Goal: Information Seeking & Learning: Learn about a topic

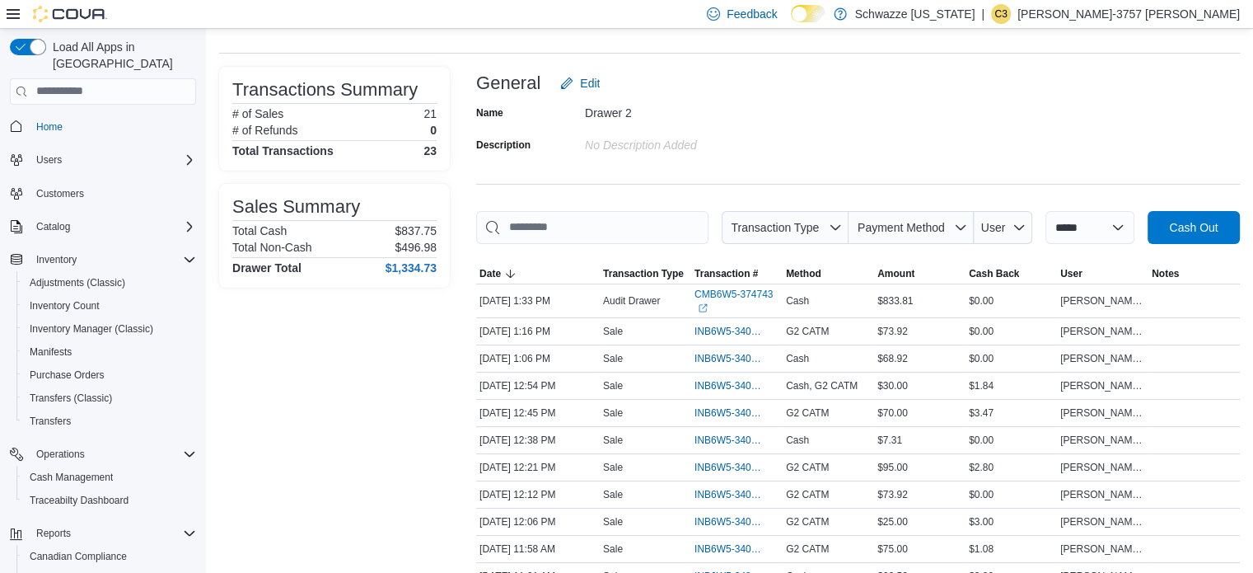
scroll to position [96, 0]
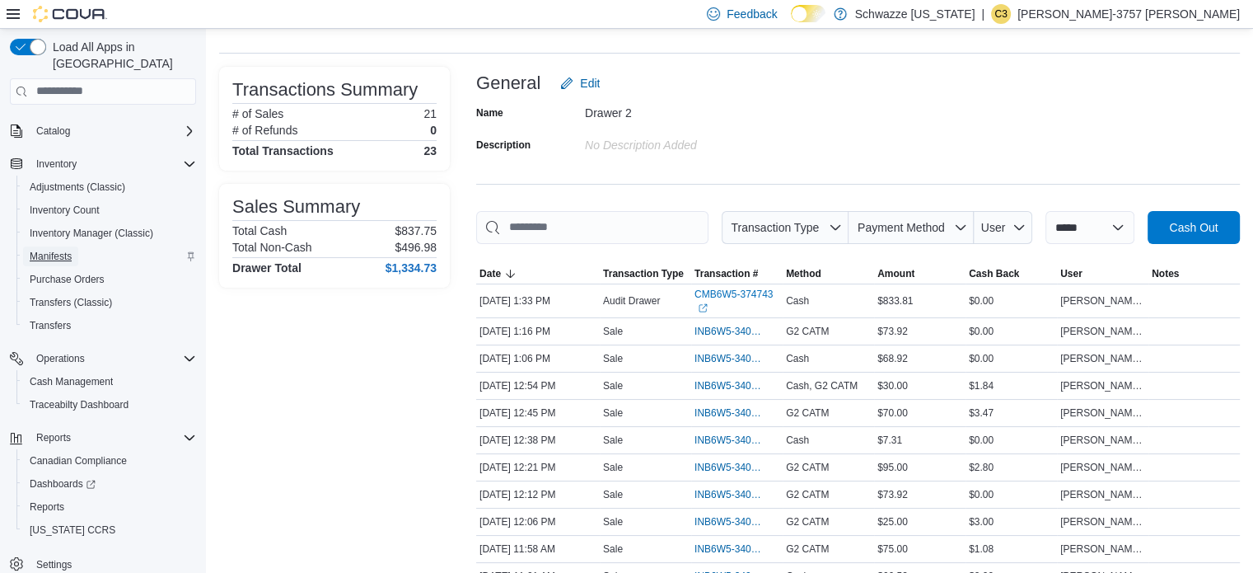
click at [54, 250] on span "Manifests" at bounding box center [51, 256] width 42 height 13
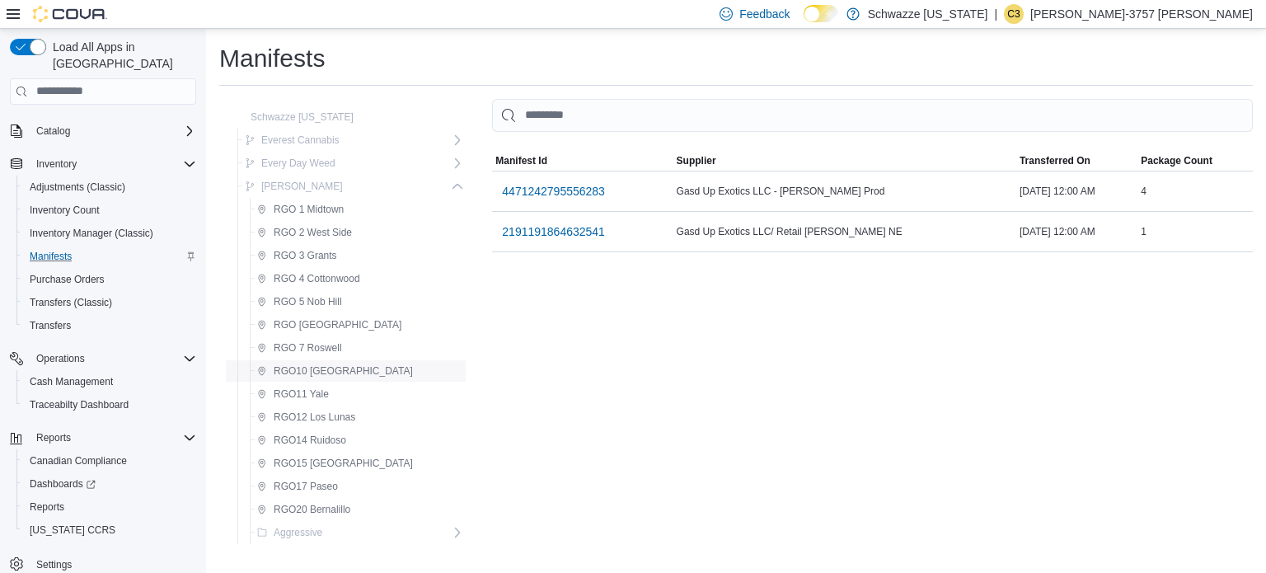
click at [335, 366] on span "RGO10 [GEOGRAPHIC_DATA]" at bounding box center [343, 370] width 139 height 13
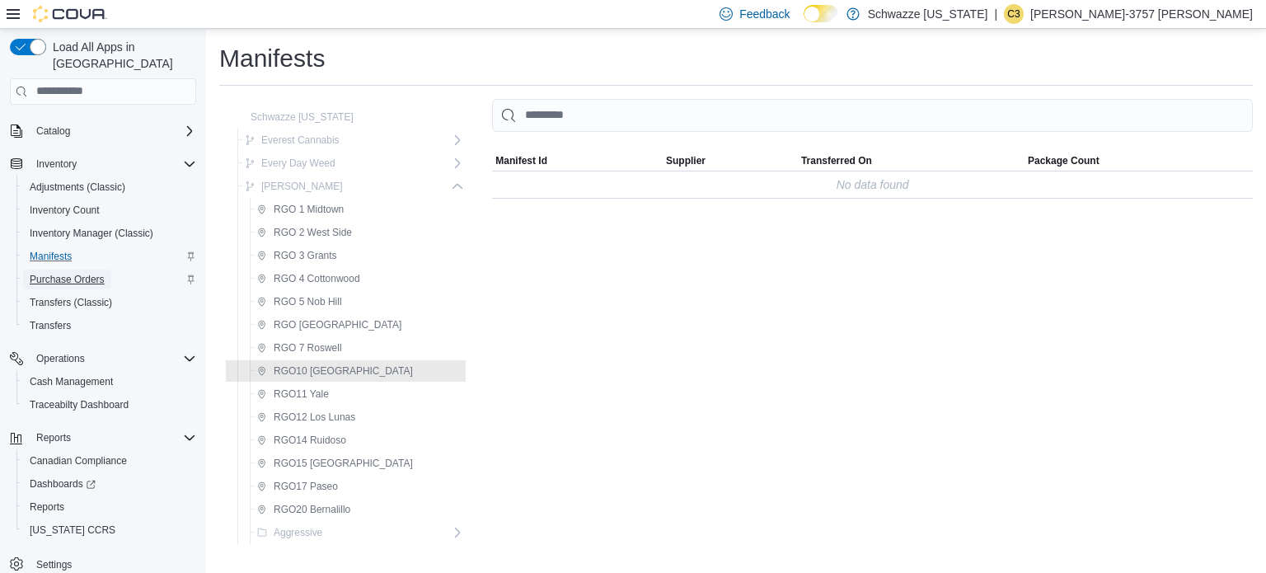
click at [88, 273] on span "Purchase Orders" at bounding box center [67, 279] width 75 height 13
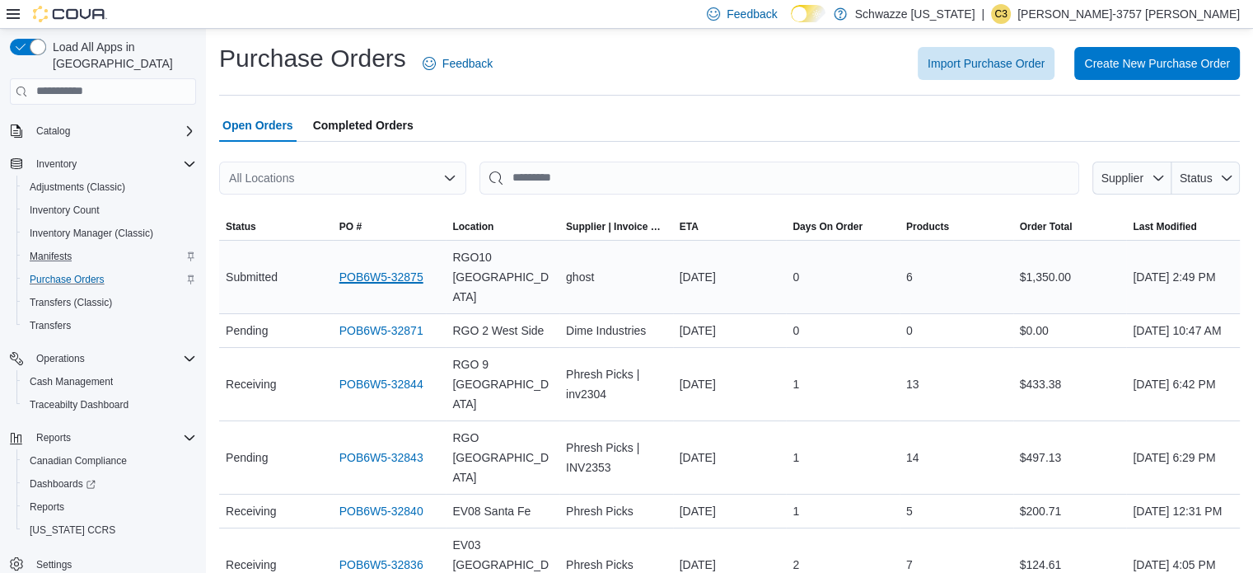
click at [403, 271] on link "POB6W5-32875" at bounding box center [381, 277] width 84 height 20
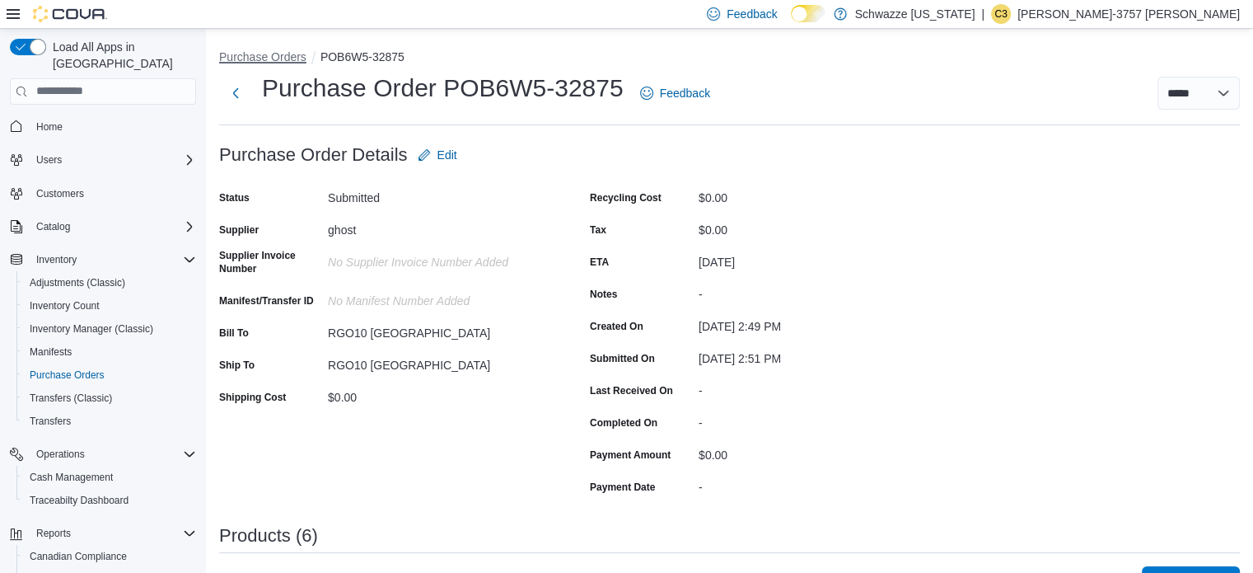
click at [268, 52] on button "Purchase Orders" at bounding box center [262, 56] width 87 height 13
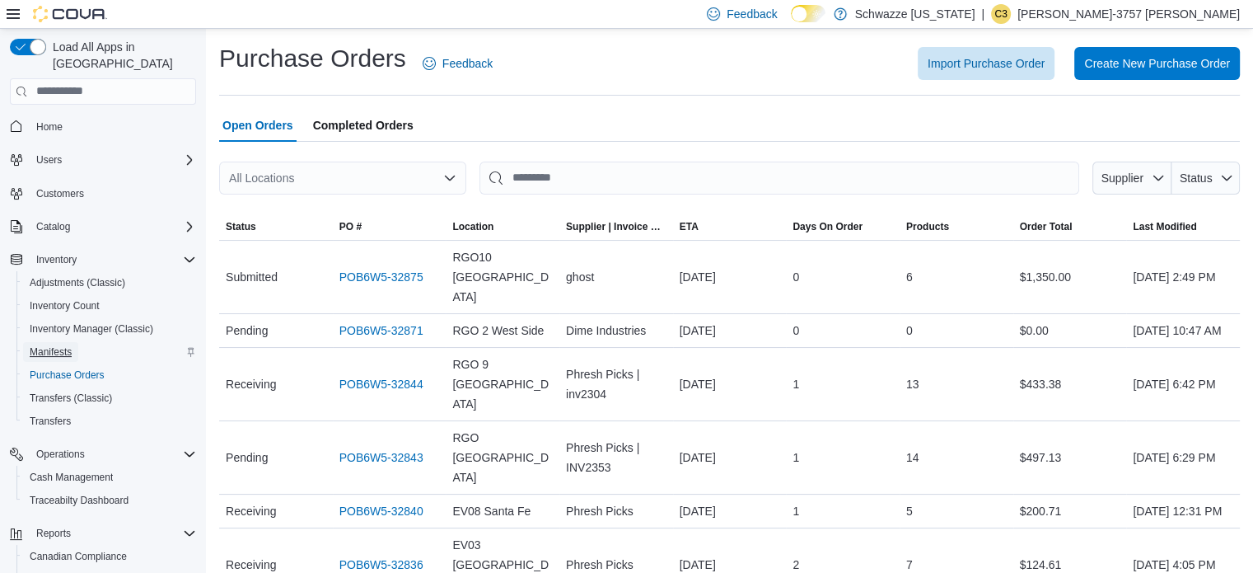
click at [43, 345] on span "Manifests" at bounding box center [51, 351] width 42 height 13
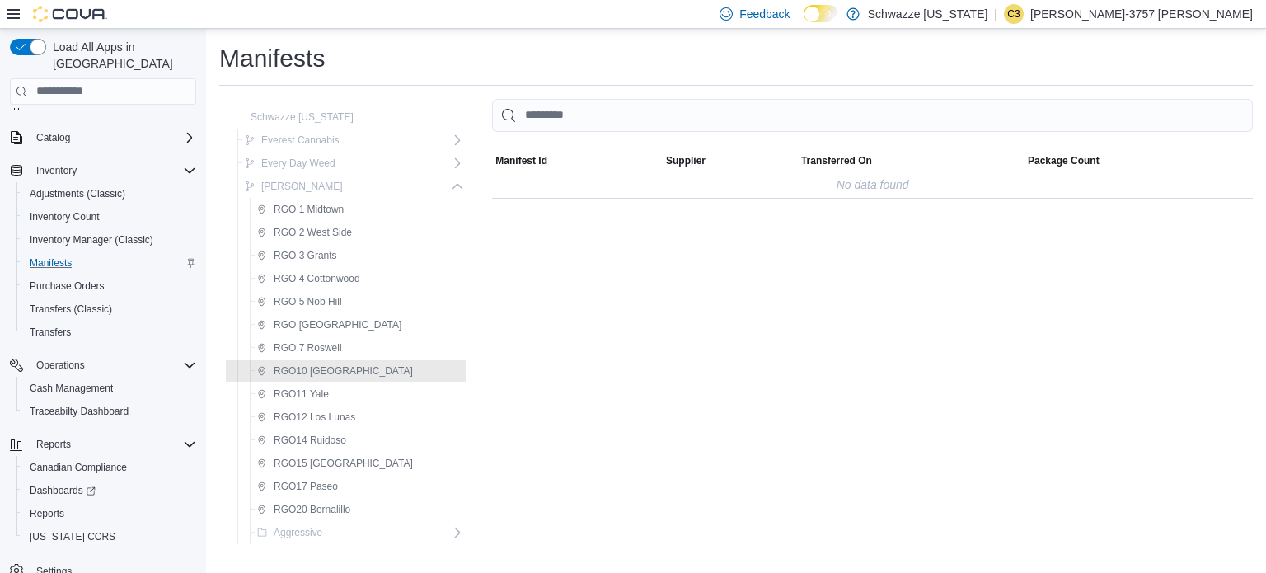
scroll to position [96, 0]
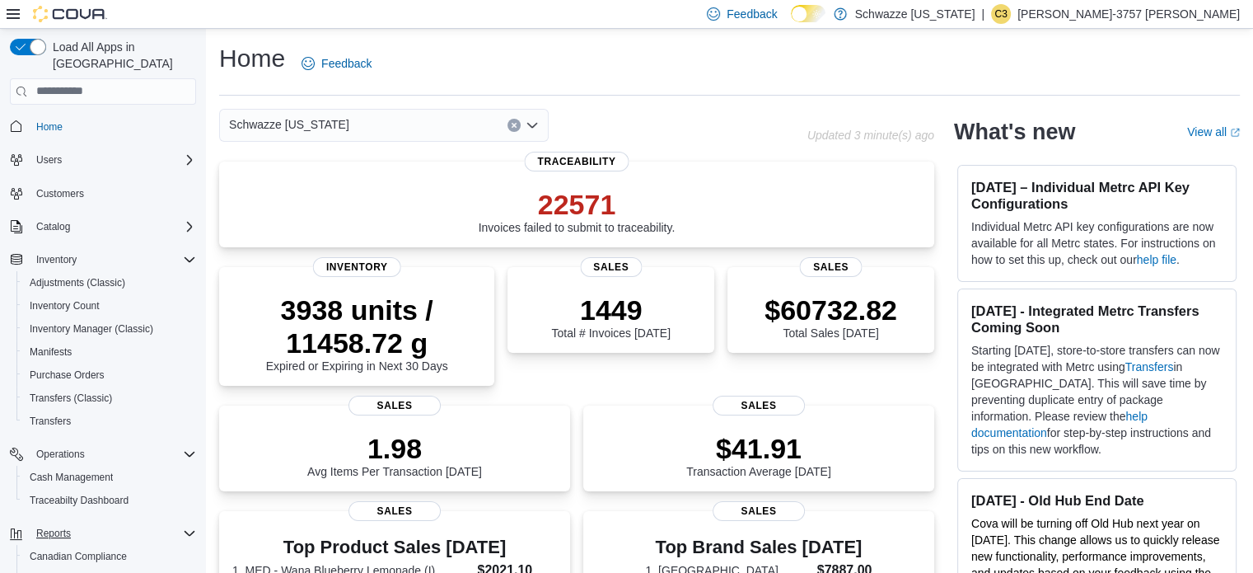
scroll to position [96, 0]
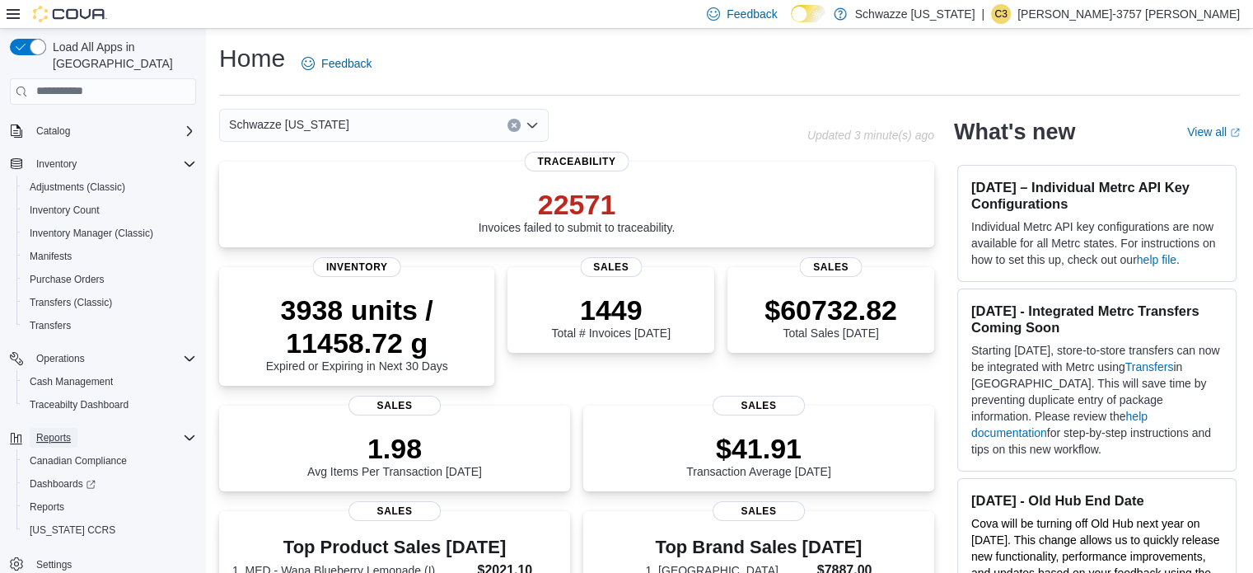
click at [59, 431] on span "Reports" at bounding box center [53, 437] width 35 height 13
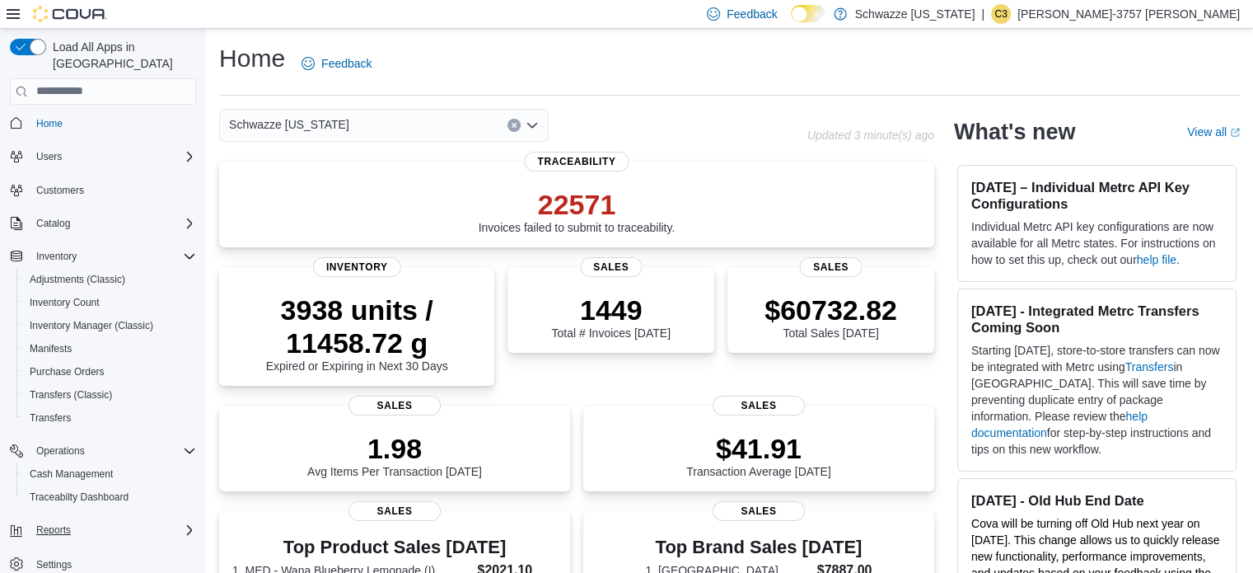
click at [59, 436] on div "Operations Cash Management Traceabilty Dashboard" at bounding box center [103, 474] width 186 height 76
click at [49, 523] on span "Reports" at bounding box center [53, 529] width 35 height 13
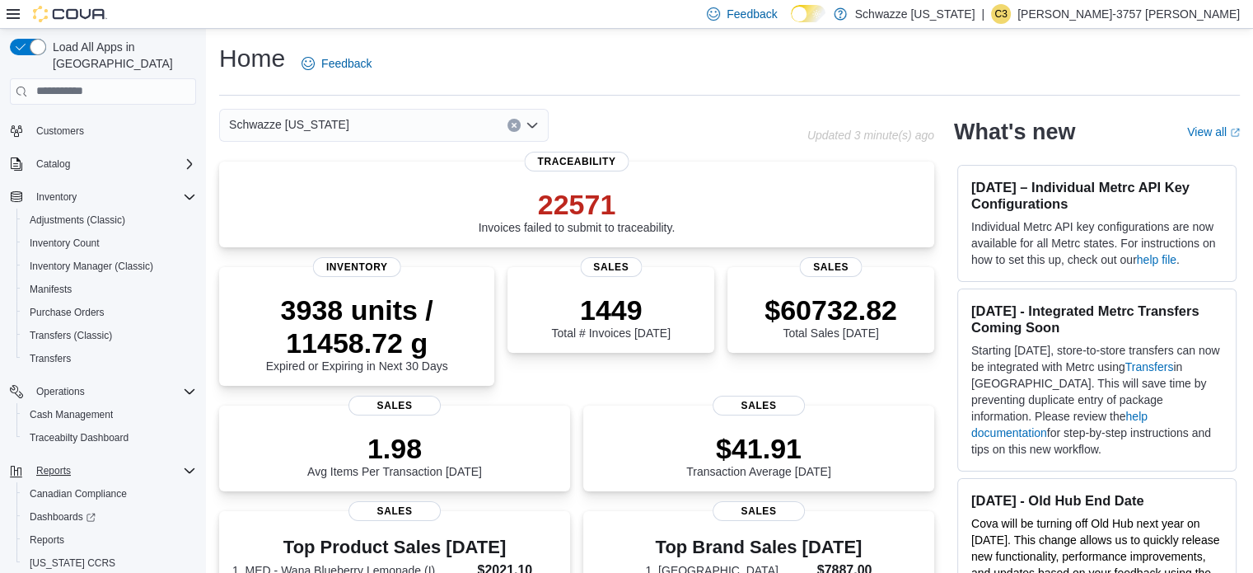
scroll to position [96, 0]
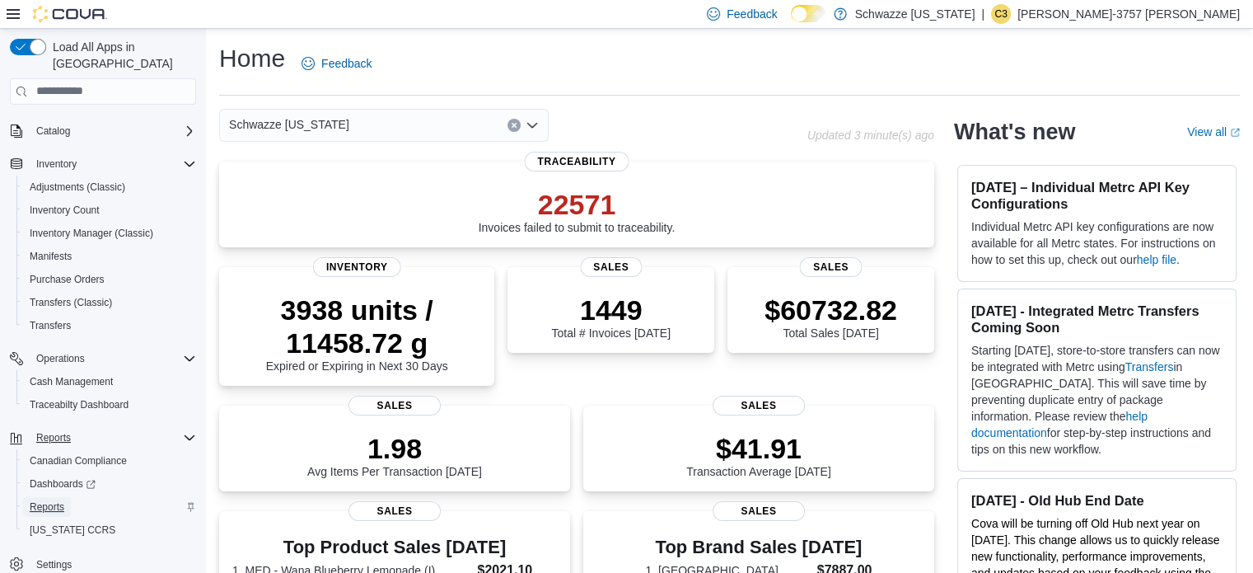
click at [53, 500] on span "Reports" at bounding box center [47, 506] width 35 height 13
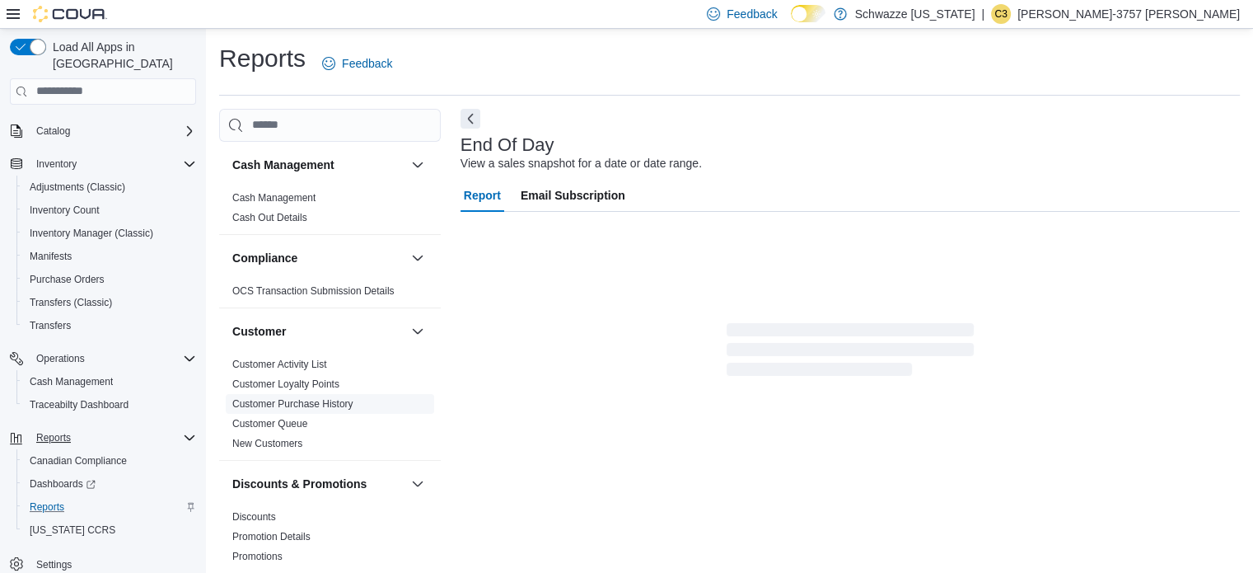
scroll to position [11, 0]
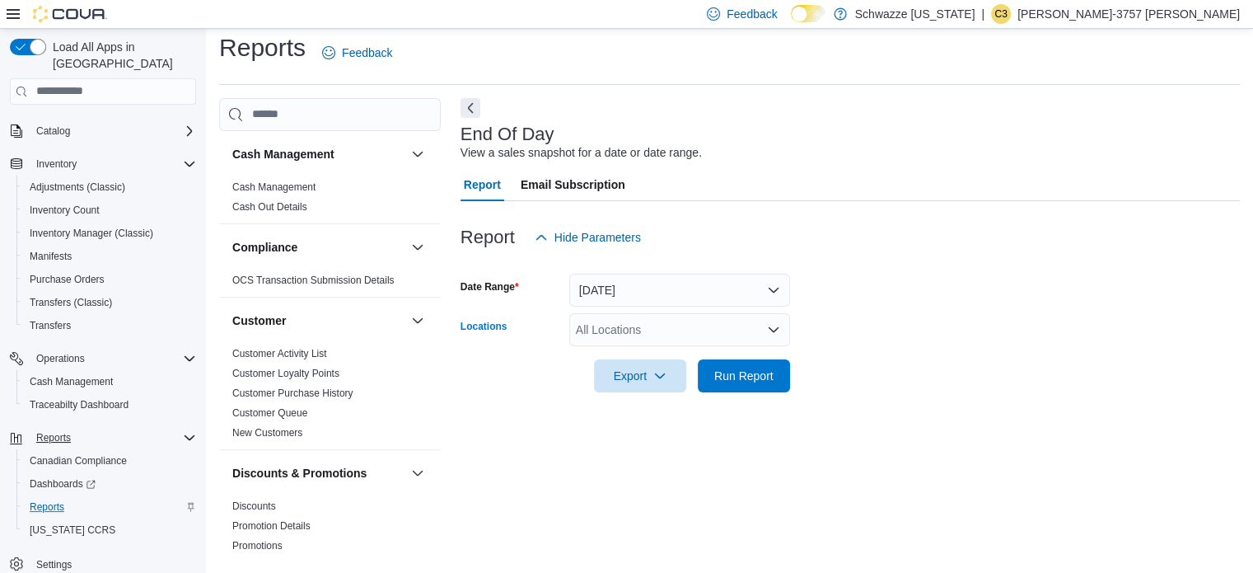
click at [607, 328] on div "All Locations" at bounding box center [679, 329] width 221 height 33
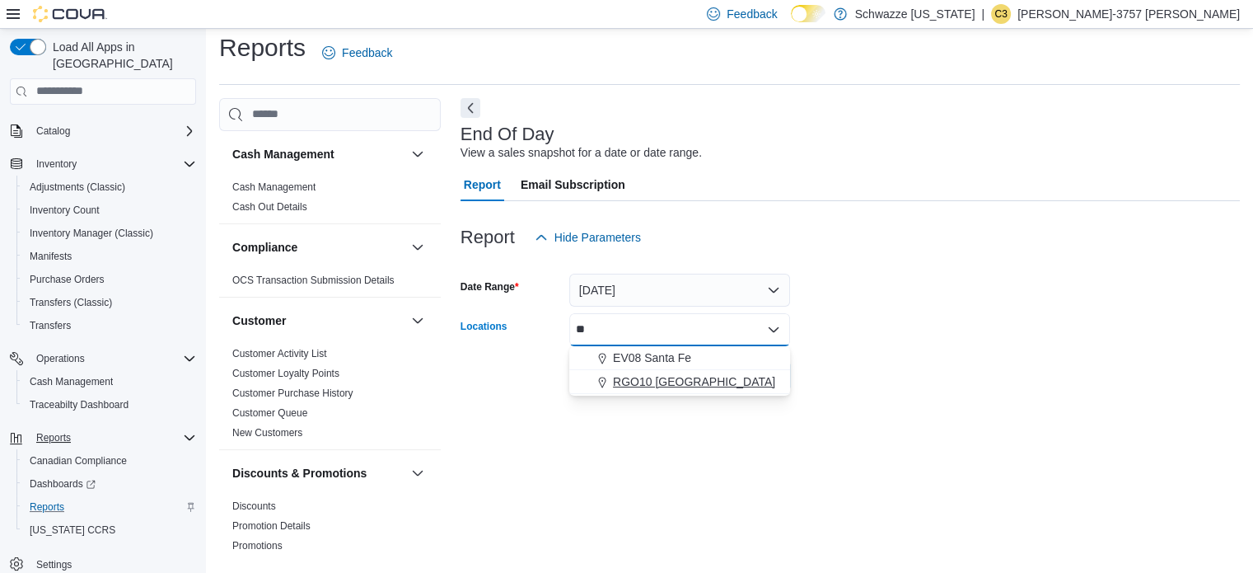
type input "**"
click at [672, 384] on span "RGO10 [GEOGRAPHIC_DATA]" at bounding box center [694, 381] width 162 height 16
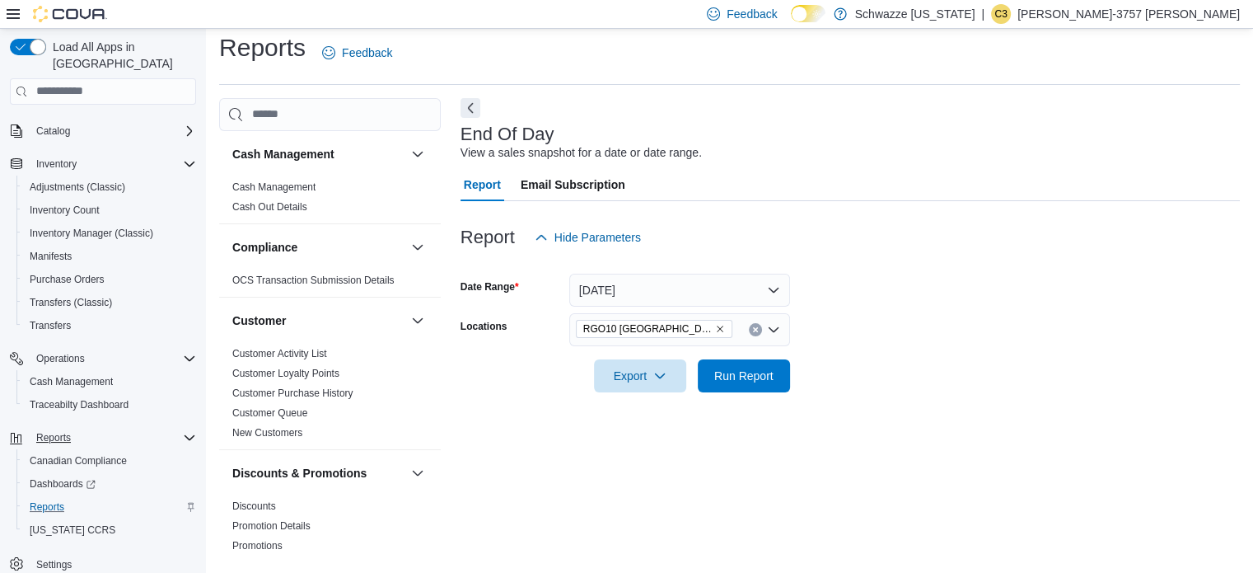
click at [875, 346] on div at bounding box center [851, 352] width 780 height 13
click at [759, 378] on span "Run Report" at bounding box center [743, 375] width 59 height 16
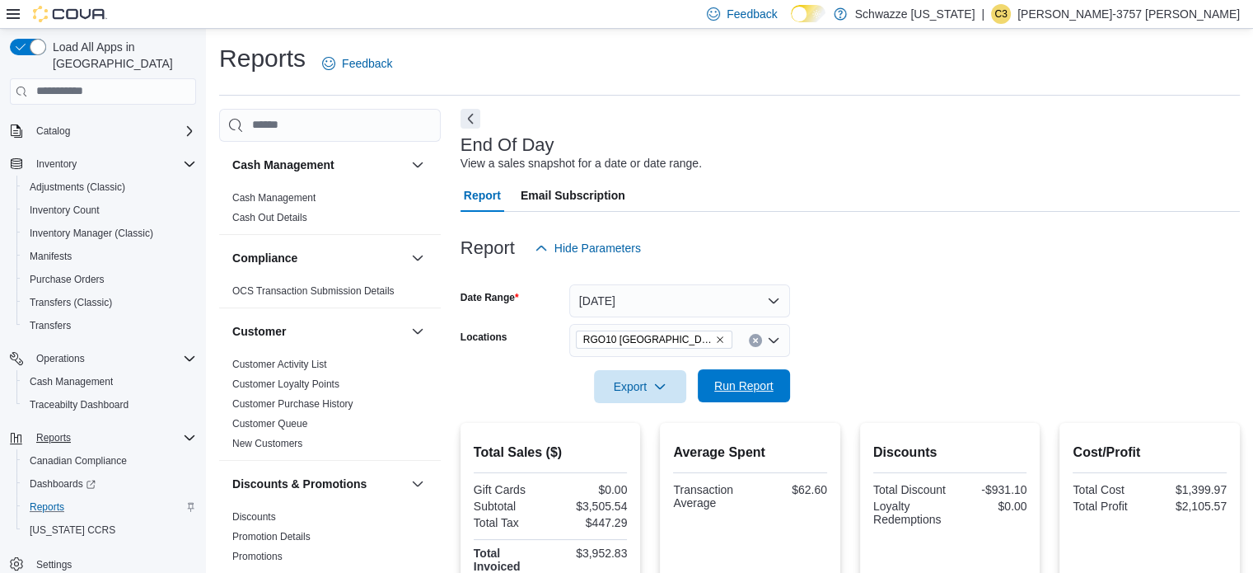
click at [761, 382] on span "Run Report" at bounding box center [743, 385] width 59 height 16
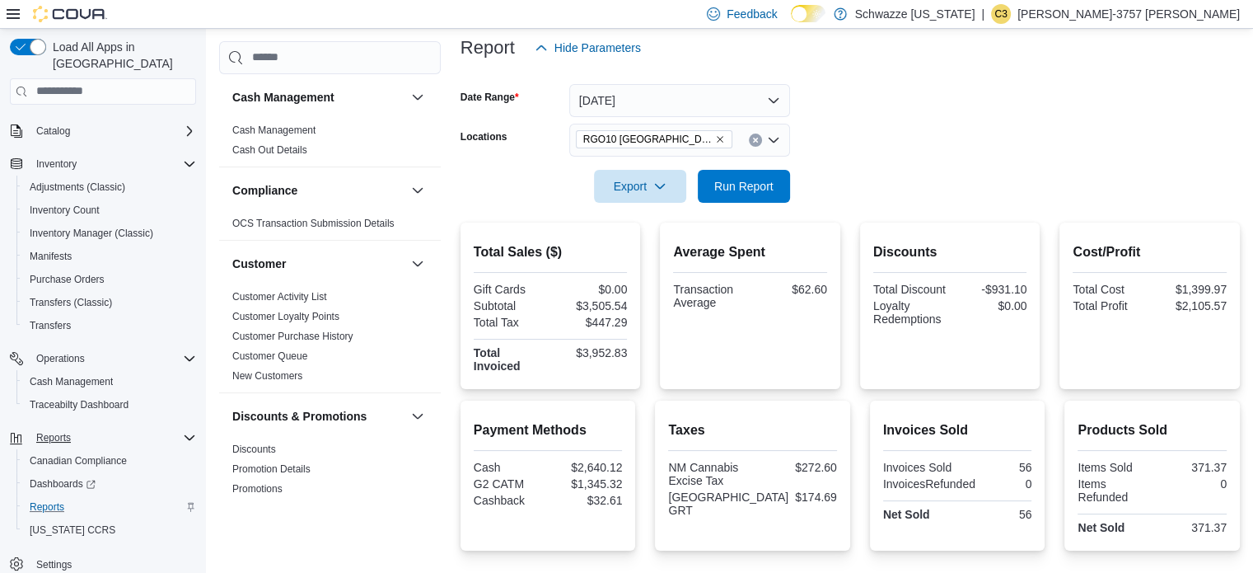
scroll to position [199, 0]
click at [756, 185] on span "Run Report" at bounding box center [743, 187] width 59 height 16
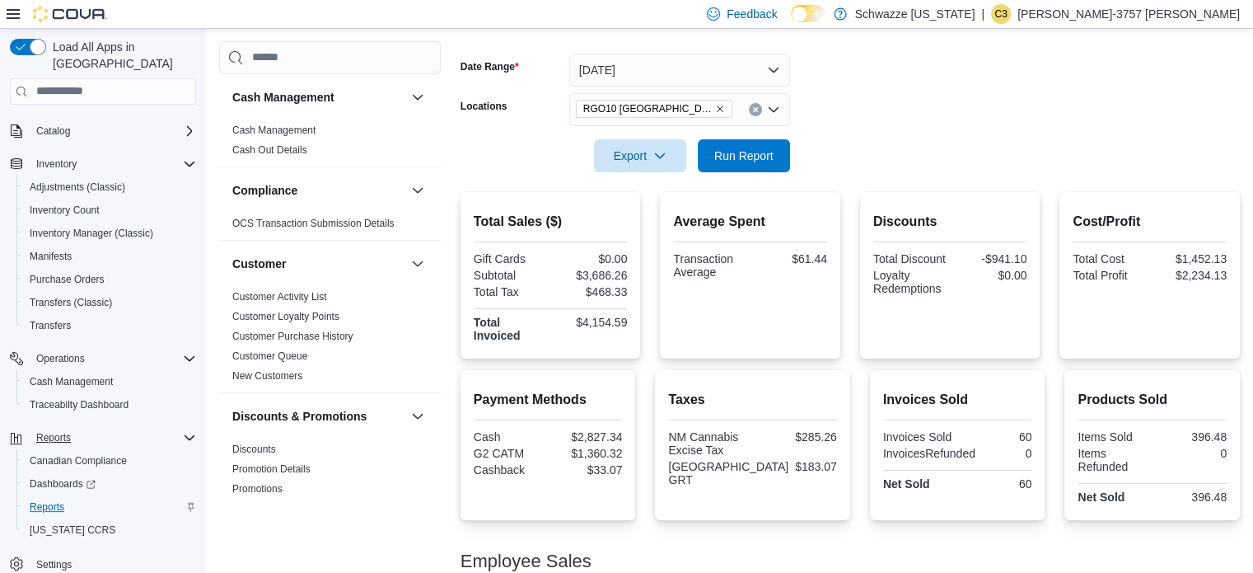
scroll to position [230, 0]
click at [756, 152] on span "Run Report" at bounding box center [743, 155] width 59 height 16
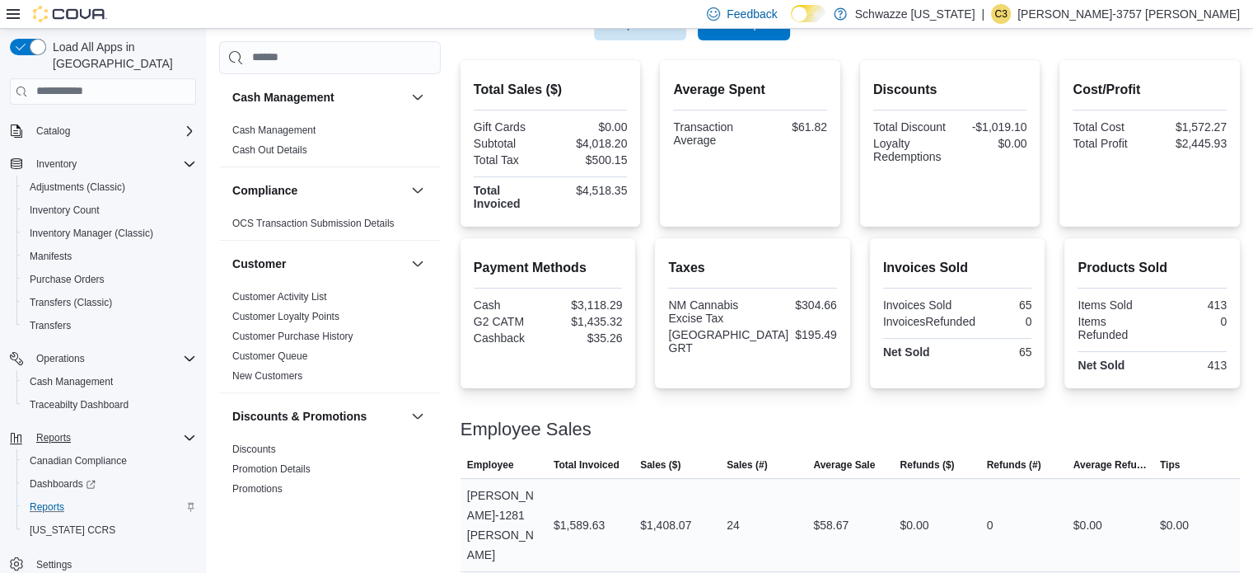
scroll to position [354, 0]
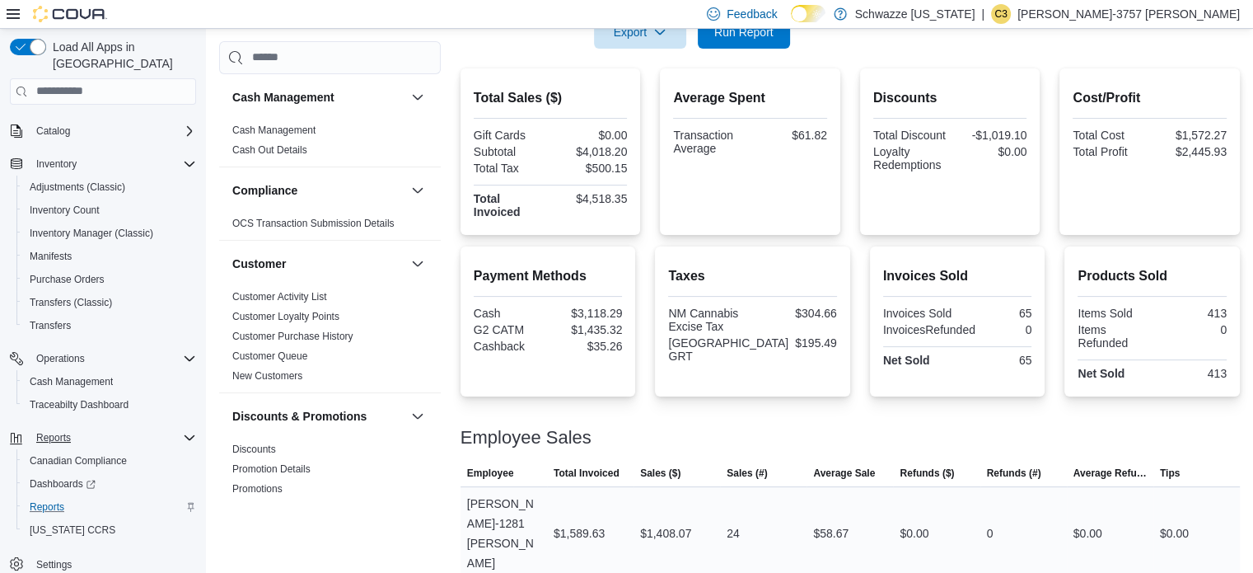
click at [788, 329] on div "$304.66" at bounding box center [796, 320] width 81 height 26
click at [748, 29] on span "Run Report" at bounding box center [743, 31] width 59 height 16
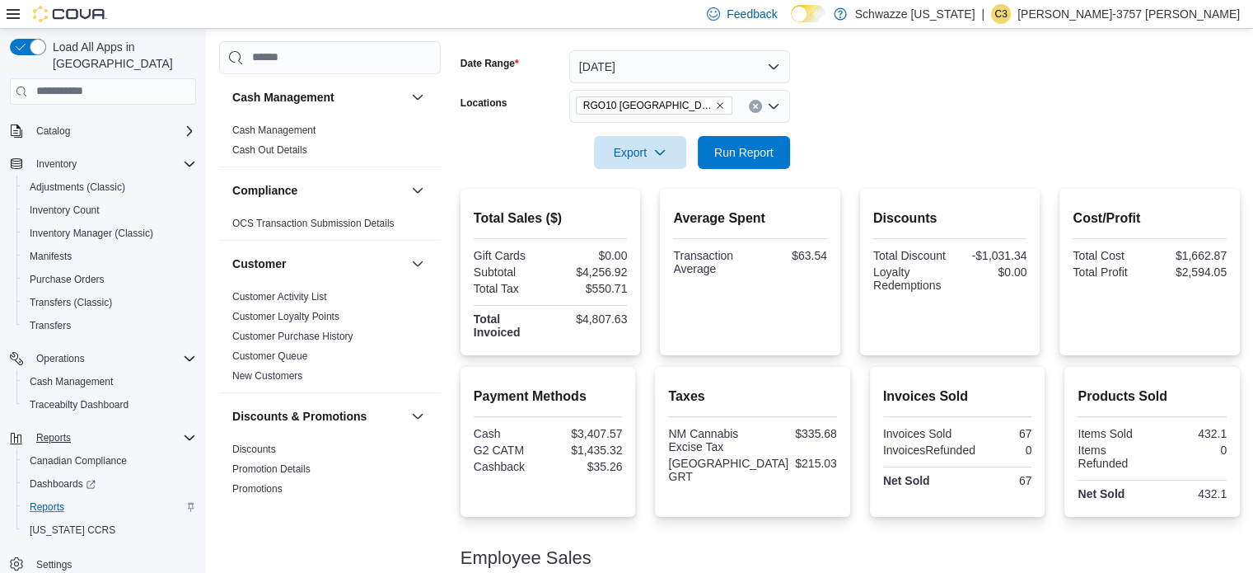
scroll to position [236, 0]
